Goal: Understand process/instructions

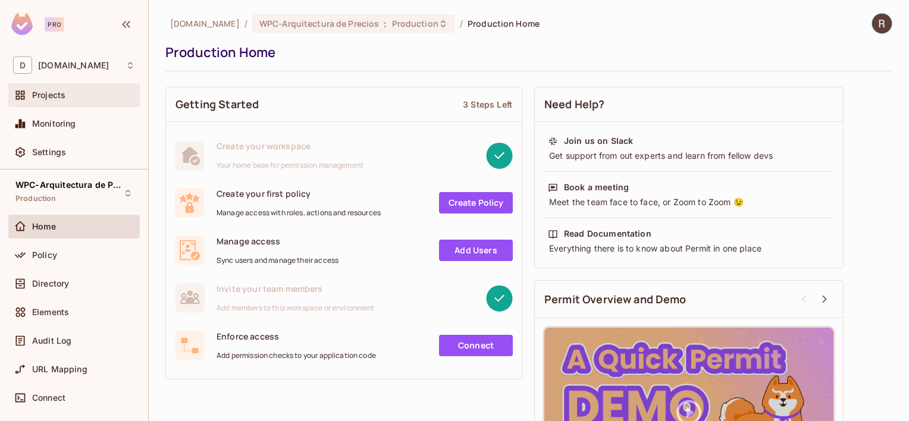
click at [55, 90] on span "Projects" at bounding box center [48, 95] width 33 height 10
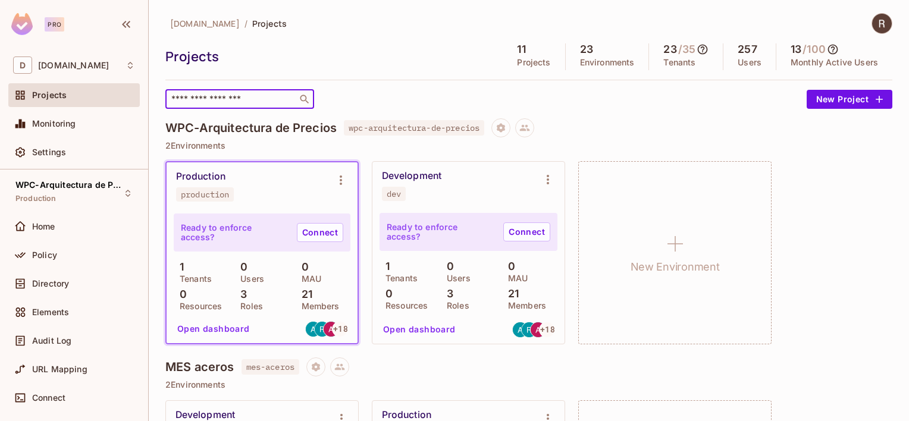
click at [205, 98] on input "text" at bounding box center [231, 99] width 125 height 12
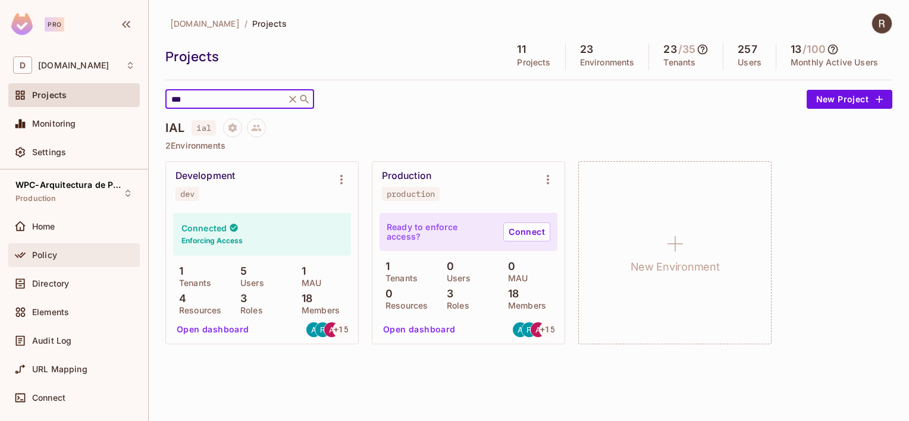
type input "***"
click at [59, 258] on div "Policy" at bounding box center [83, 255] width 103 height 10
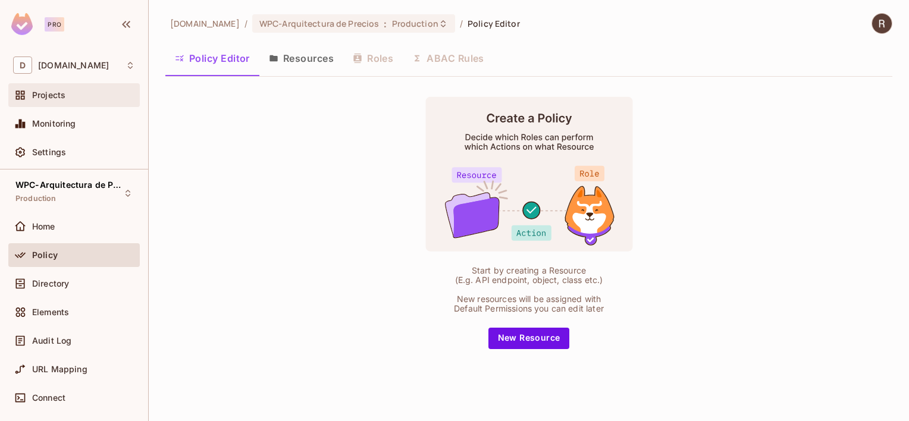
click at [54, 98] on span "Projects" at bounding box center [48, 95] width 33 height 10
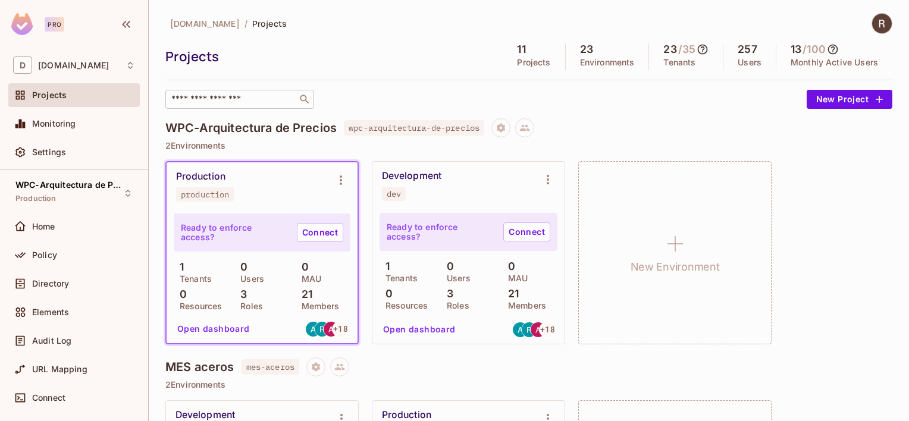
click at [223, 105] on div "​" at bounding box center [239, 99] width 149 height 19
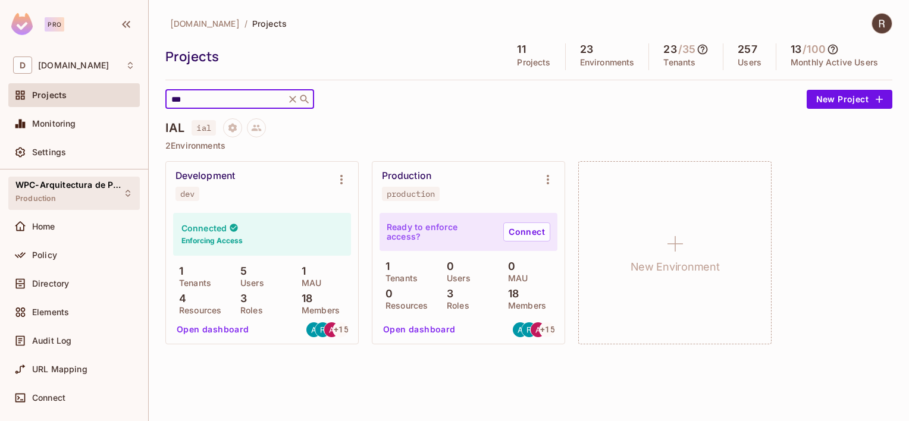
type input "***"
click at [123, 193] on icon at bounding box center [128, 194] width 10 height 10
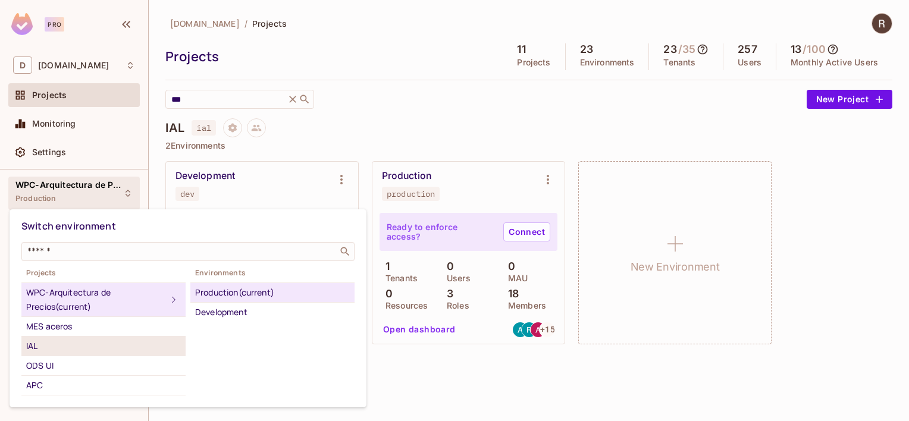
click at [40, 344] on div "IAL" at bounding box center [103, 346] width 155 height 14
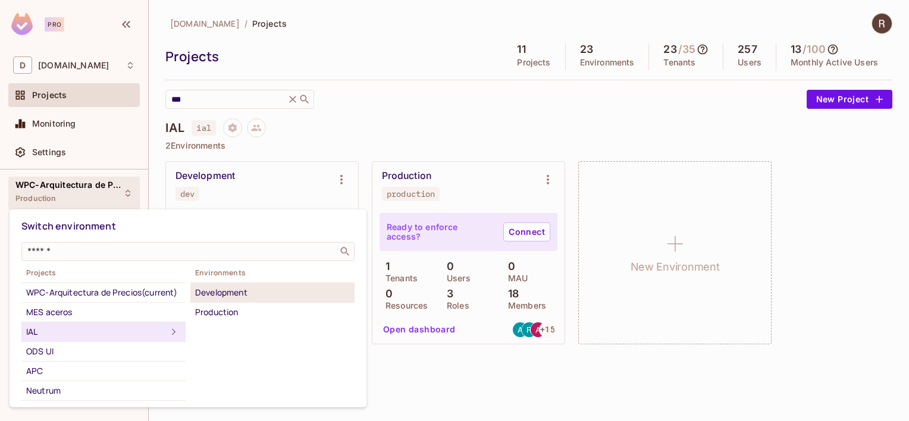
click at [226, 293] on div "Development" at bounding box center [272, 293] width 155 height 14
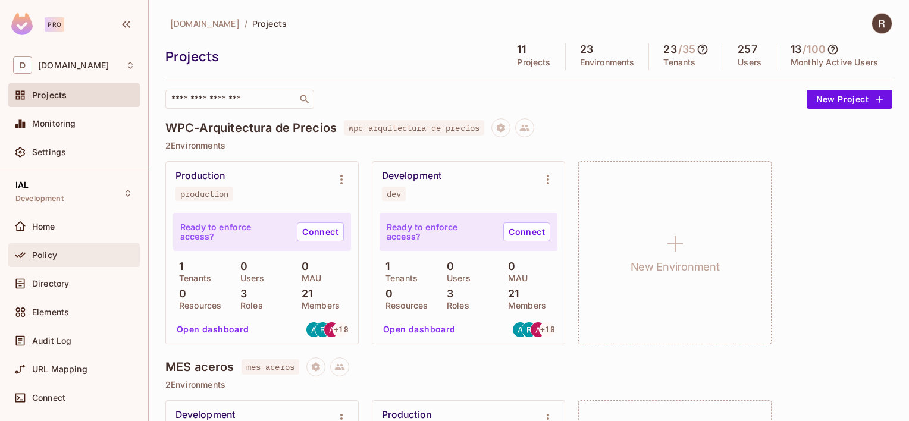
click at [64, 256] on div "Policy" at bounding box center [83, 255] width 103 height 10
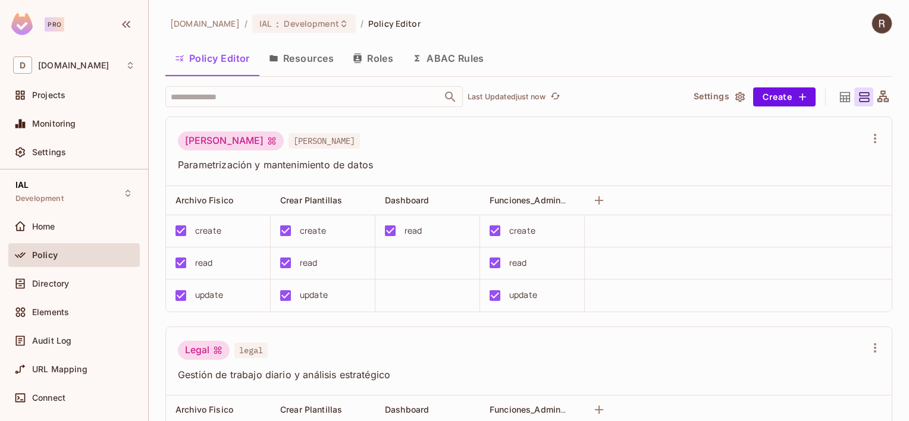
click at [371, 57] on button "Roles" at bounding box center [372, 58] width 59 height 30
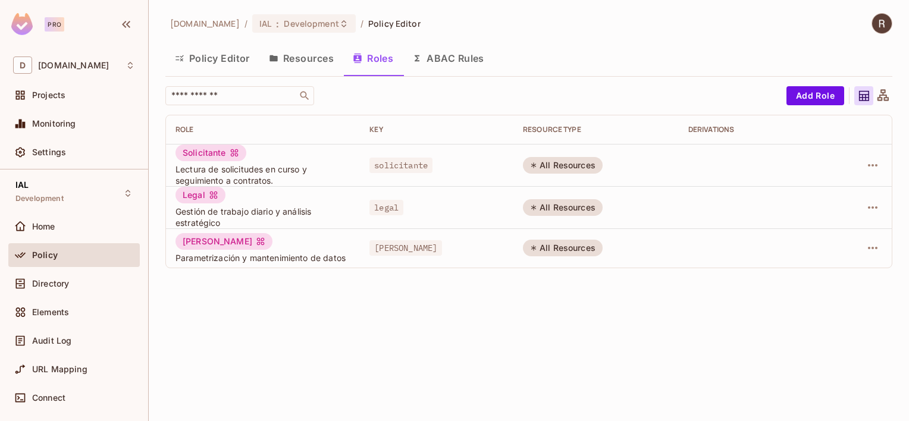
click at [447, 59] on button "ABAC Rules" at bounding box center [448, 58] width 91 height 30
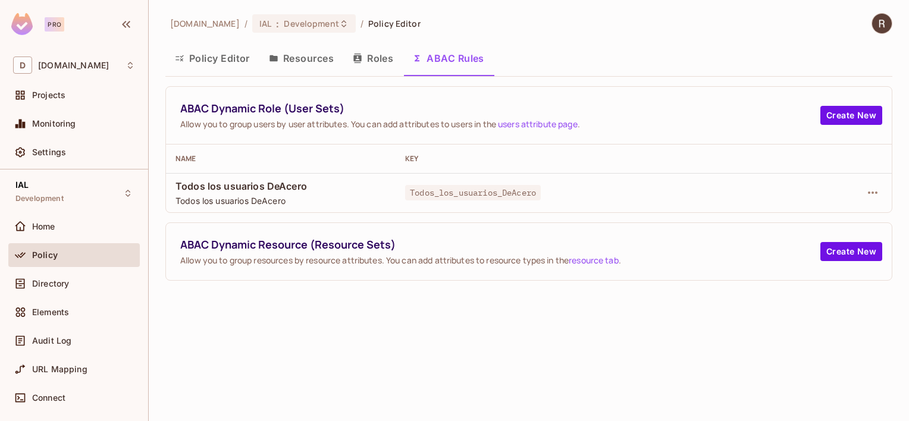
click at [371, 55] on button "Roles" at bounding box center [372, 58] width 59 height 30
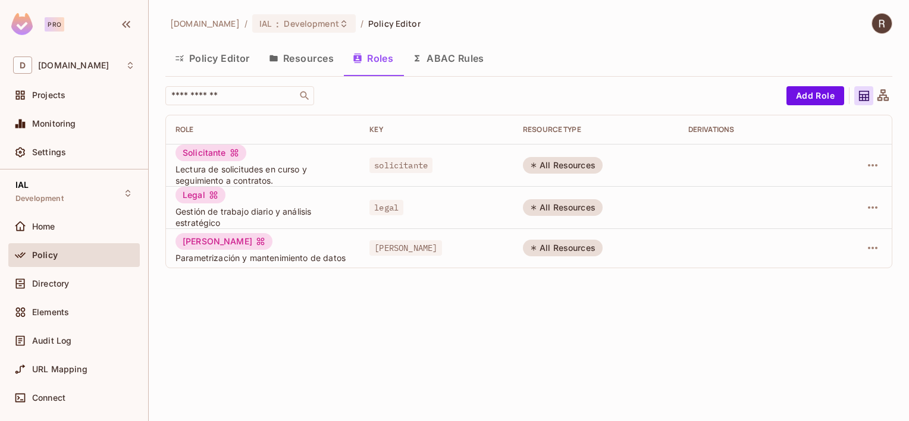
click at [440, 59] on button "ABAC Rules" at bounding box center [448, 58] width 91 height 30
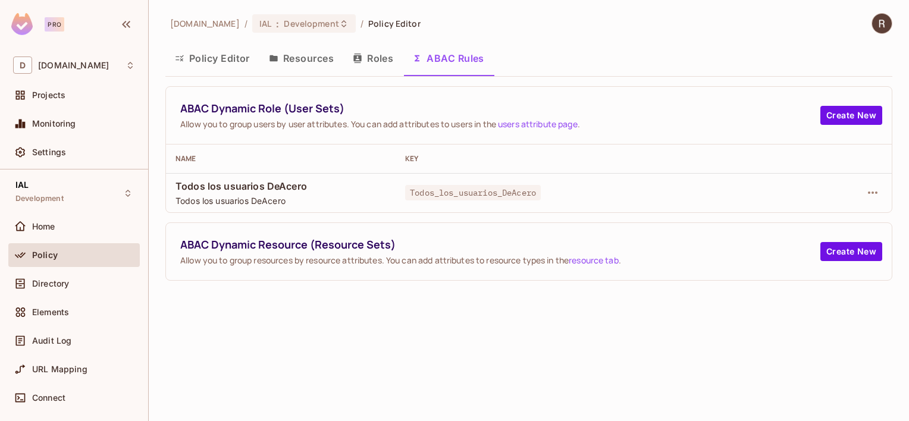
click at [380, 57] on button "Roles" at bounding box center [372, 58] width 59 height 30
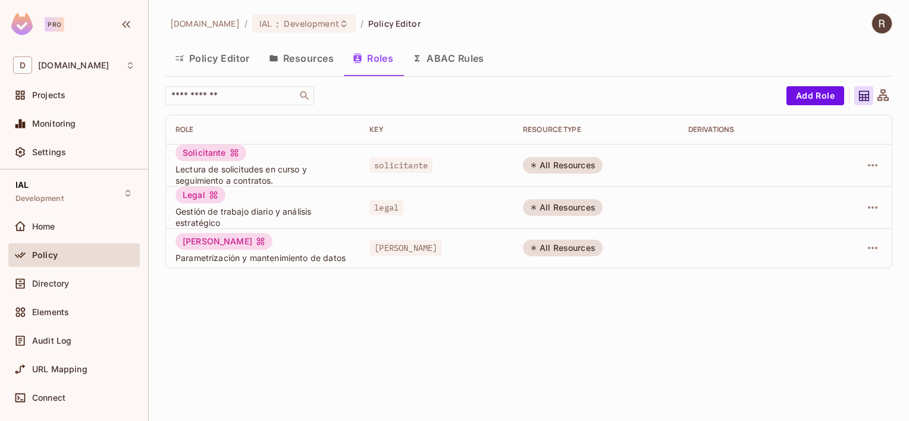
click at [466, 59] on button "ABAC Rules" at bounding box center [448, 58] width 91 height 30
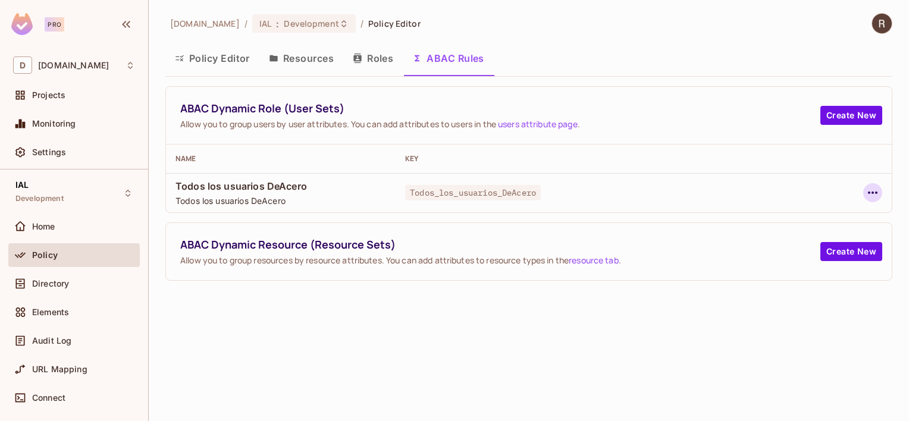
click at [871, 195] on icon "button" at bounding box center [872, 193] width 14 height 14
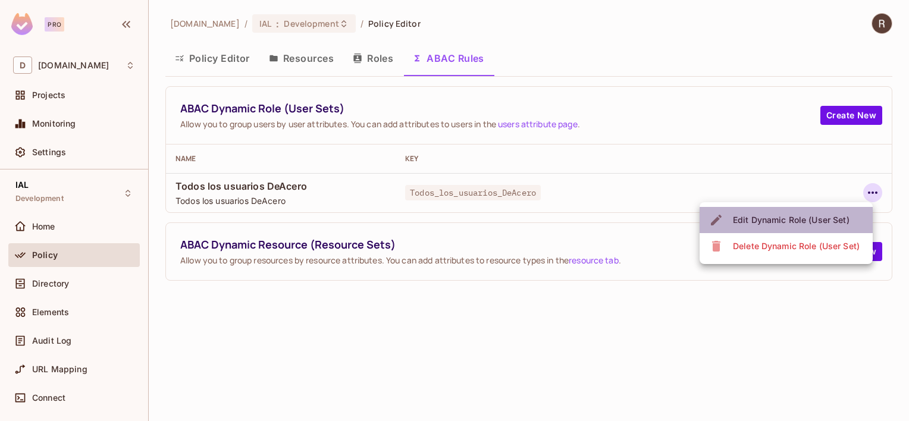
click at [804, 217] on div "Edit Dynamic Role (User Set)" at bounding box center [791, 220] width 117 height 12
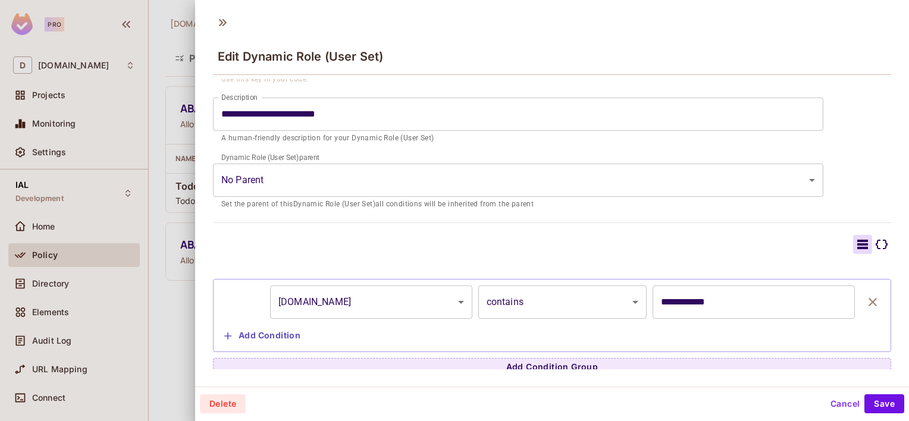
scroll to position [140, 0]
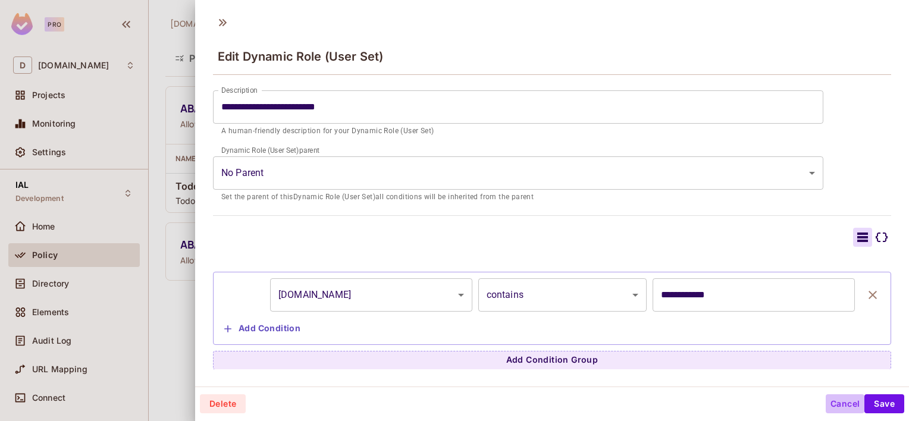
click at [826, 404] on button "Cancel" at bounding box center [845, 403] width 39 height 19
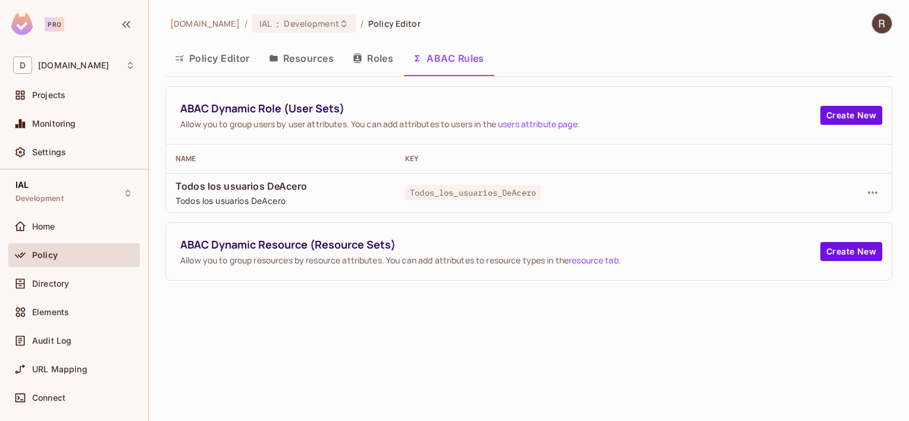
click at [219, 58] on button "Policy Editor" at bounding box center [212, 58] width 94 height 30
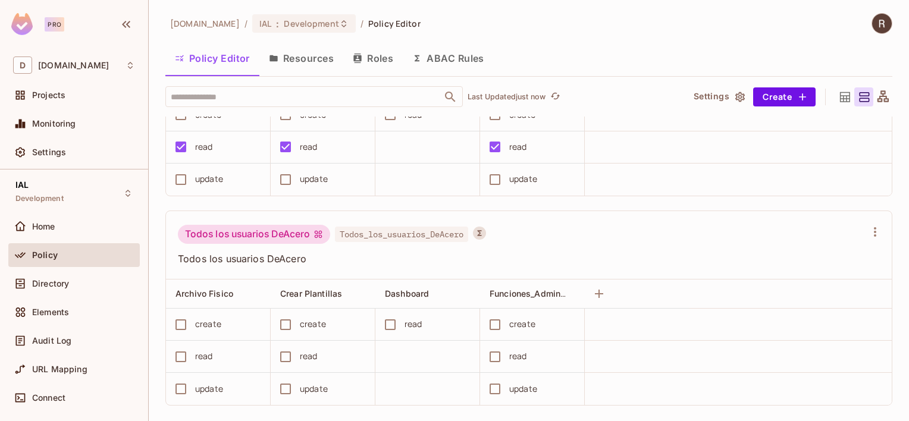
scroll to position [547, 0]
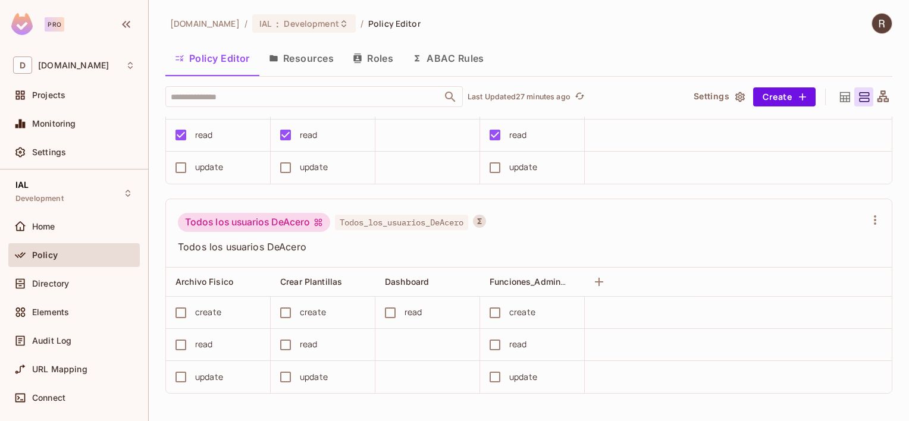
click at [875, 24] on img at bounding box center [882, 24] width 20 height 20
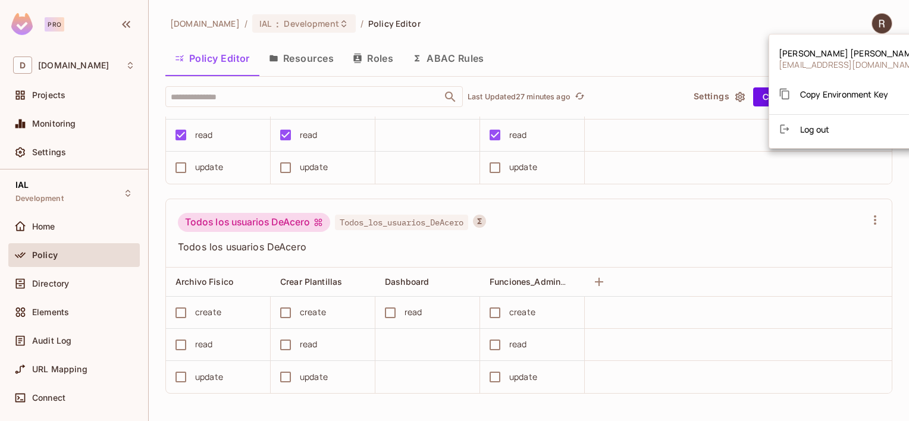
click at [815, 131] on span "Log out" at bounding box center [814, 129] width 29 height 11
